Goal: Task Accomplishment & Management: Complete application form

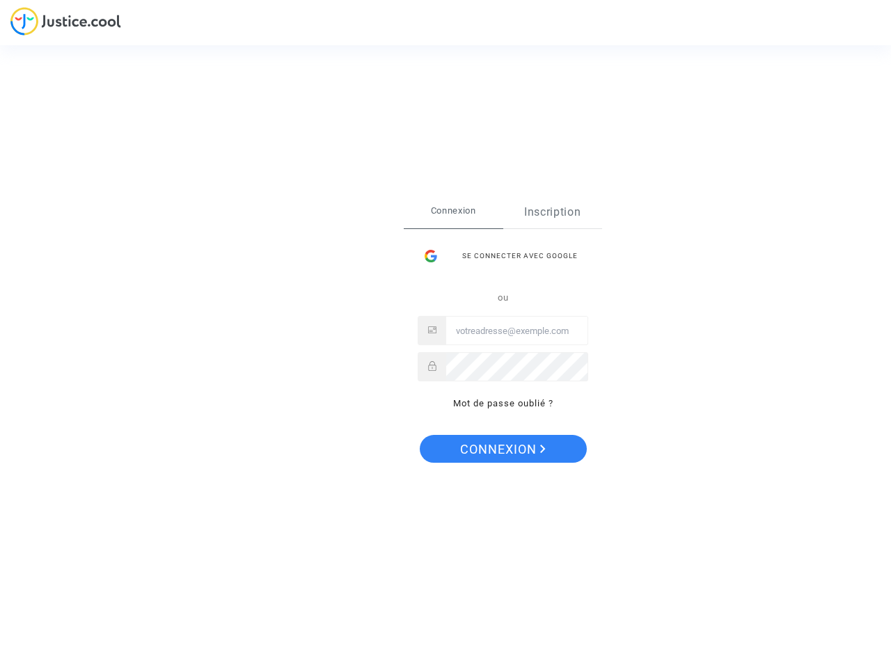
click at [552, 212] on link "Inscription" at bounding box center [553, 212] width 100 height 32
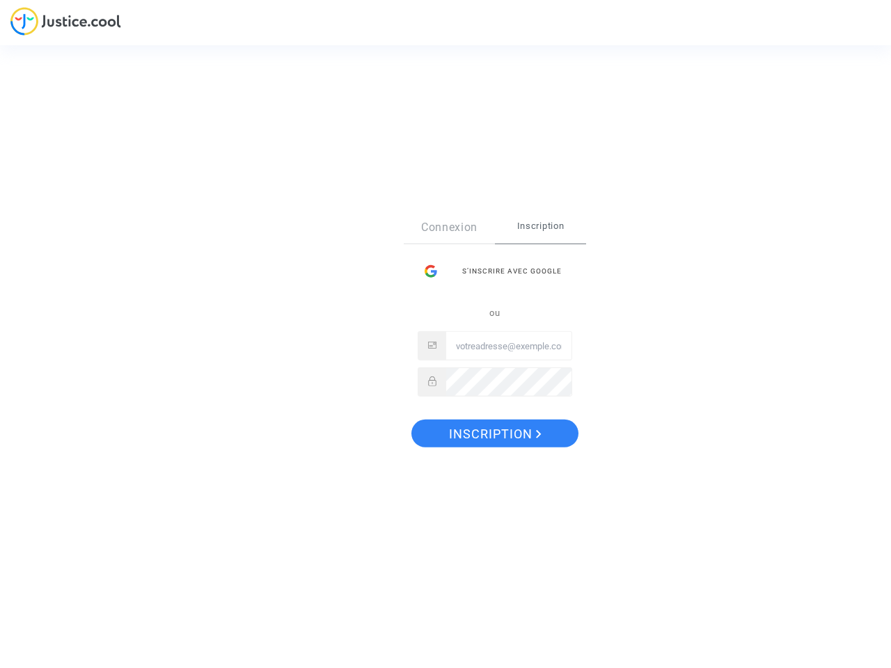
click at [503, 404] on div "Connexion Inscription S’inscrire avec Google ou" at bounding box center [495, 311] width 182 height 199
